Goal: Transaction & Acquisition: Obtain resource

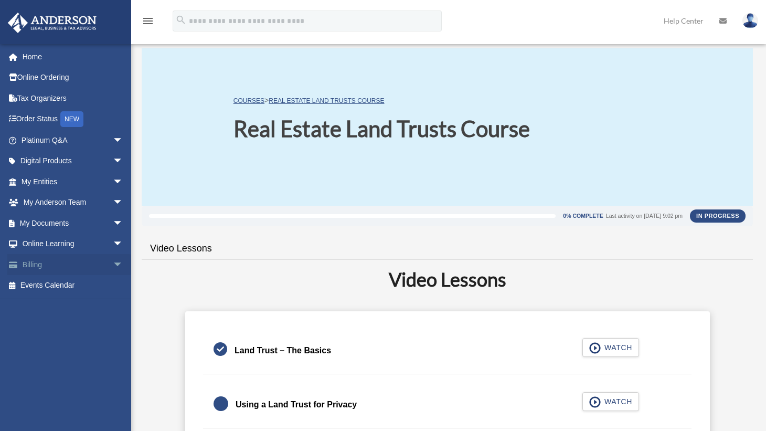
click at [113, 264] on span "arrow_drop_down" at bounding box center [123, 265] width 21 height 22
click at [69, 284] on link "$ Open Invoices" at bounding box center [77, 286] width 124 height 22
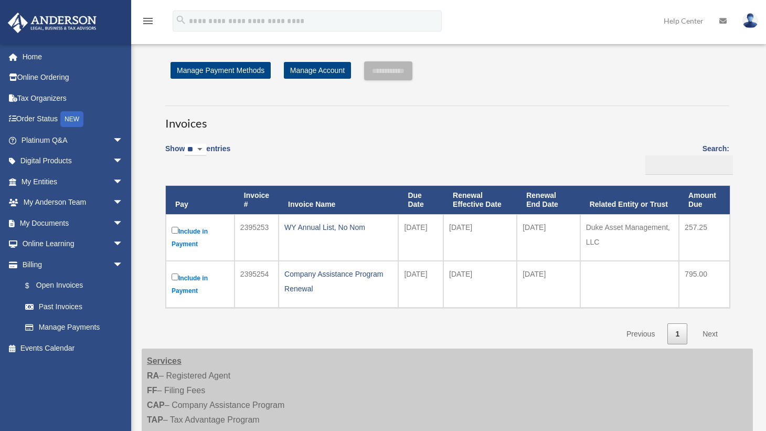
click at [228, 326] on div "Show ** ** ** *** entries Search: Pay Invoice # Invoice Name Due Date Renewal E…" at bounding box center [447, 241] width 564 height 208
click at [73, 328] on link "Manage Payments" at bounding box center [77, 327] width 124 height 21
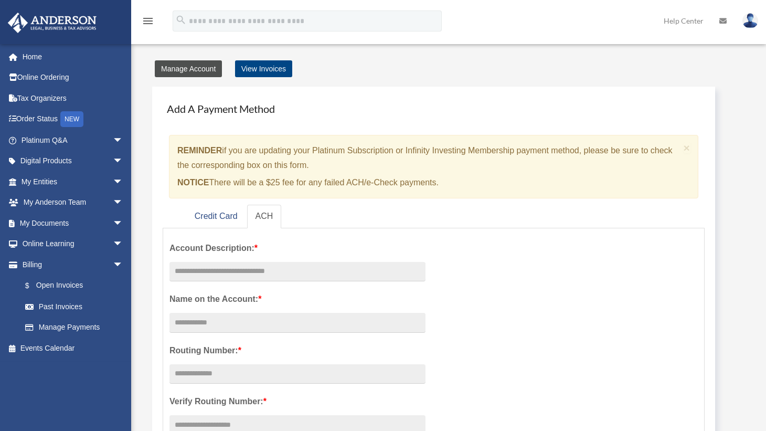
click at [190, 72] on link "Manage Account" at bounding box center [188, 68] width 67 height 17
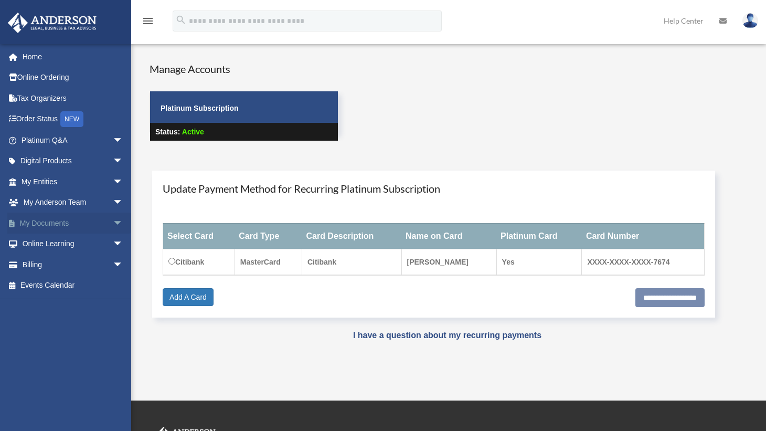
click at [52, 223] on link "My Documents arrow_drop_down" at bounding box center [73, 223] width 132 height 21
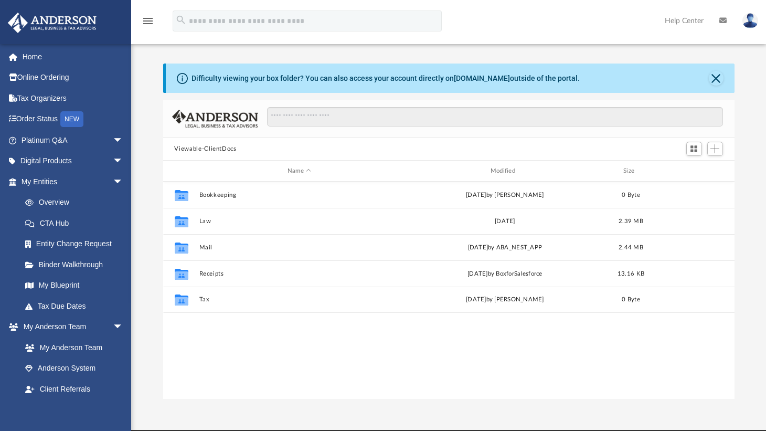
scroll to position [230, 564]
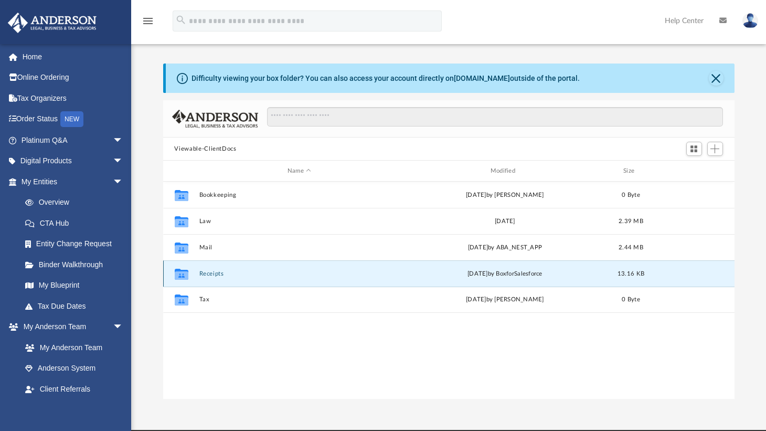
click at [211, 274] on button "Receipts" at bounding box center [299, 273] width 201 height 7
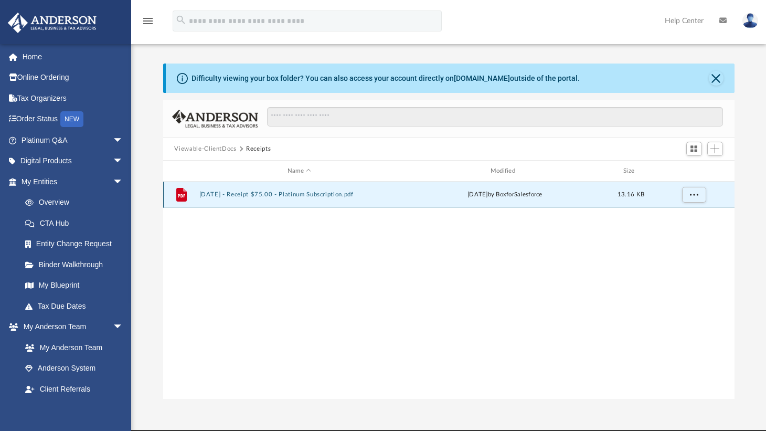
click at [251, 194] on button "2025.4.2 - Receipt $75.00 - Platinum Subscription.pdf" at bounding box center [299, 194] width 201 height 7
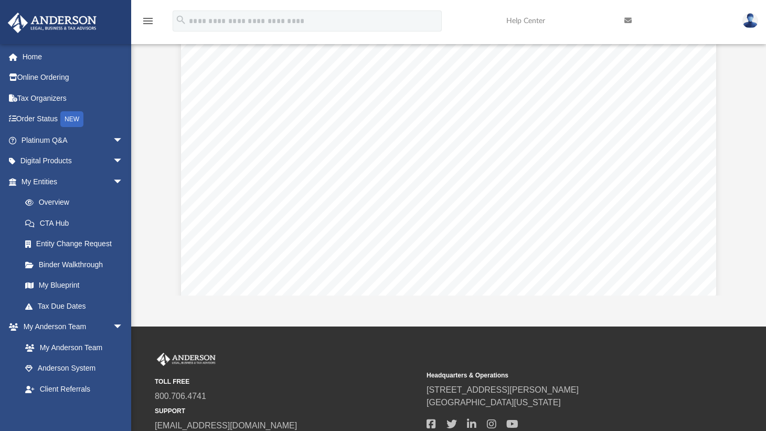
scroll to position [105, 0]
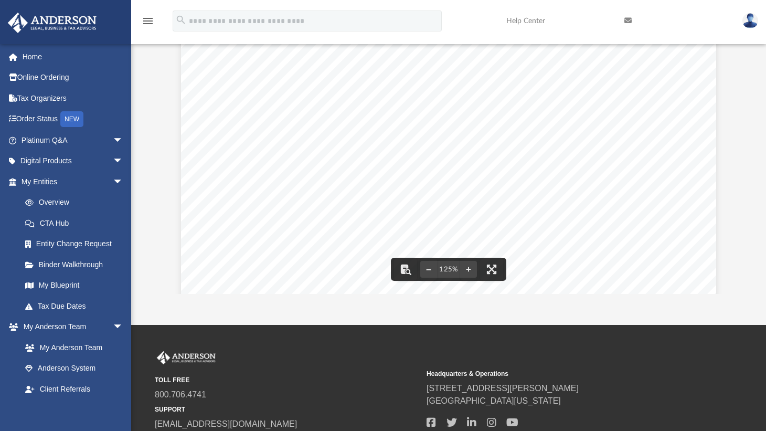
click at [169, 178] on div "800.706.4741 toll free 253.238.0003 fax Nevada | Operations Office 3225 McLeod …" at bounding box center [448, 377] width 571 height 708
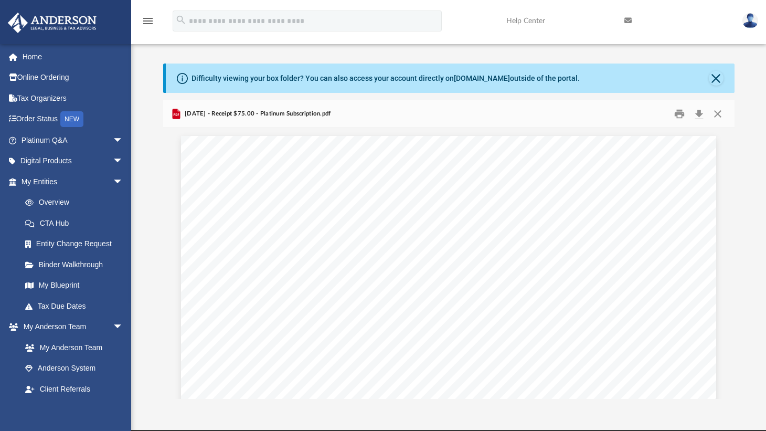
scroll to position [21, 0]
click at [680, 116] on button "Print" at bounding box center [679, 114] width 21 height 16
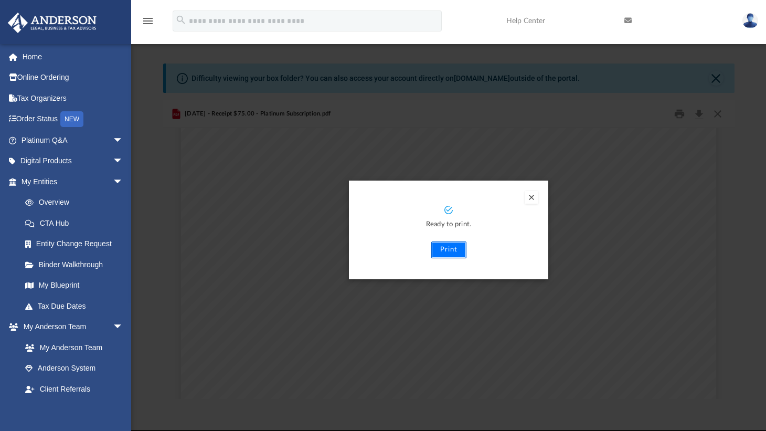
click at [445, 247] on button "Print" at bounding box center [448, 249] width 35 height 17
